Goal: Task Accomplishment & Management: Use online tool/utility

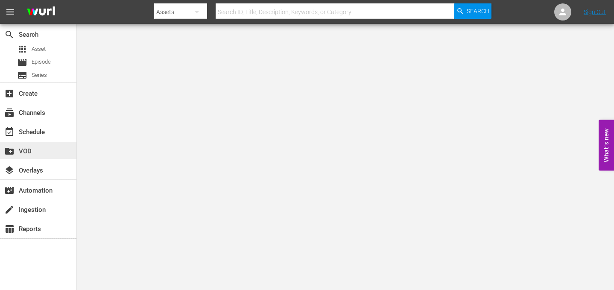
click at [3, 144] on div "create_new_folder VOD" at bounding box center [38, 150] width 76 height 17
click at [9, 131] on span "event_available" at bounding box center [9, 132] width 10 height 10
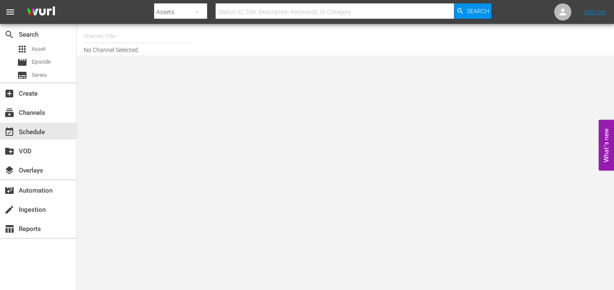
click at [126, 41] on input "text" at bounding box center [138, 36] width 109 height 21
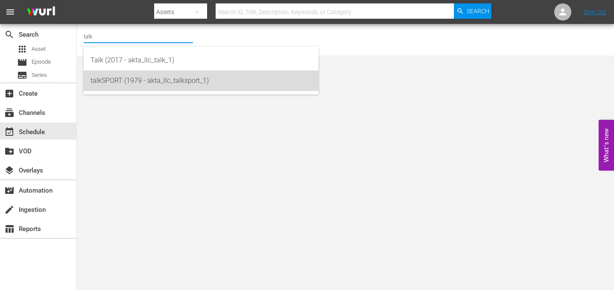
click at [126, 80] on div "talkSPORT (1979 - akta_llc_talksport_1)" at bounding box center [201, 80] width 221 height 21
type input "talkSPORT (1979 - akta_llc_talksport_1)"
